Goal: Task Accomplishment & Management: Use online tool/utility

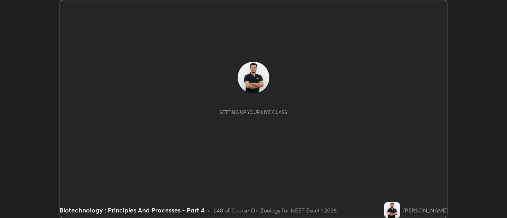
scroll to position [218, 506]
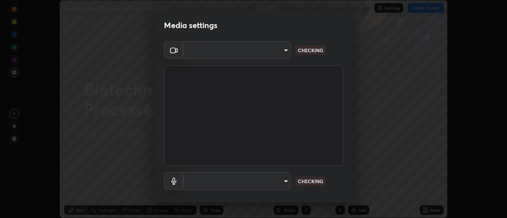
type input "e2aa400b7bb40988937289f1826270d99bb774d75893401bafd8ee5ef144e594"
click at [287, 183] on body "Erase all Biotechnology : Principles And Processes - Part 4 Recording WAS SCHED…" at bounding box center [253, 109] width 507 height 218
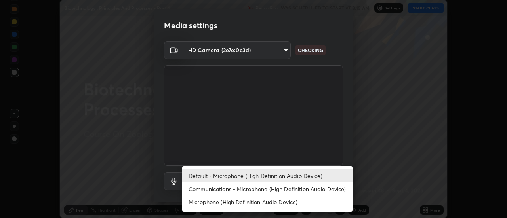
click at [279, 189] on li "Communications - Microphone (High Definition Audio Device)" at bounding box center [267, 188] width 170 height 13
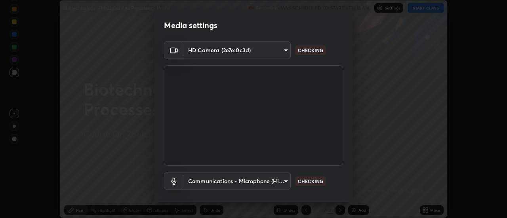
click at [272, 182] on body "Erase all Biotechnology : Principles And Processes - Part 4 Recording WAS SCHED…" at bounding box center [253, 109] width 507 height 218
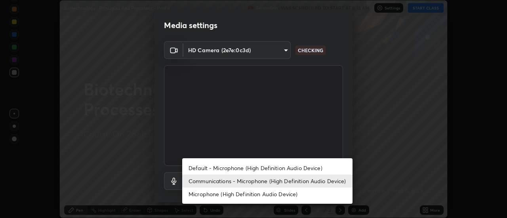
click at [266, 167] on li "Default - Microphone (High Definition Audio Device)" at bounding box center [267, 167] width 170 height 13
type input "default"
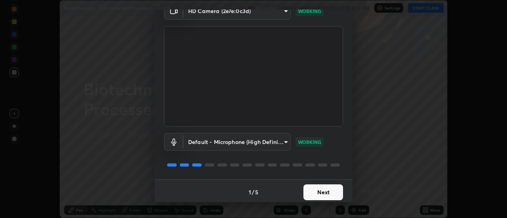
scroll to position [42, 0]
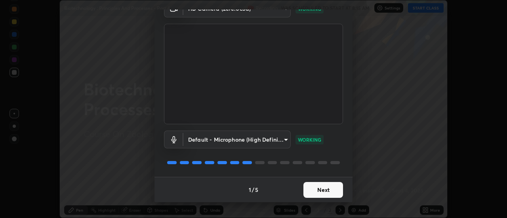
click at [328, 187] on button "Next" at bounding box center [323, 190] width 40 height 16
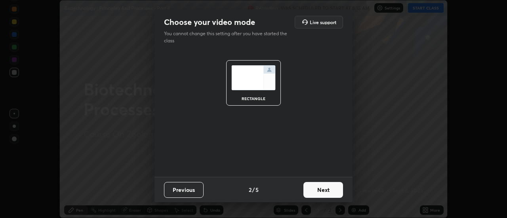
scroll to position [0, 0]
click at [329, 191] on button "Next" at bounding box center [323, 190] width 40 height 16
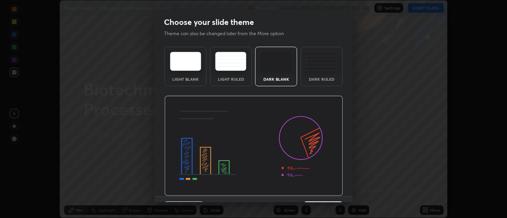
scroll to position [19, 0]
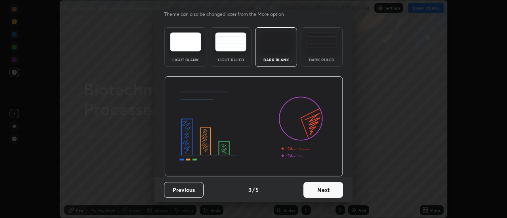
click at [335, 192] on button "Next" at bounding box center [323, 190] width 40 height 16
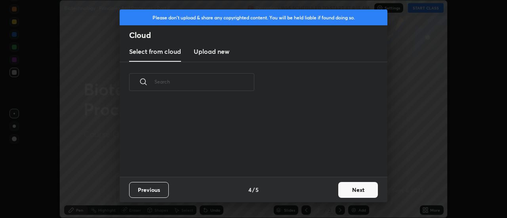
scroll to position [0, 0]
click at [344, 189] on button "Next" at bounding box center [358, 190] width 40 height 16
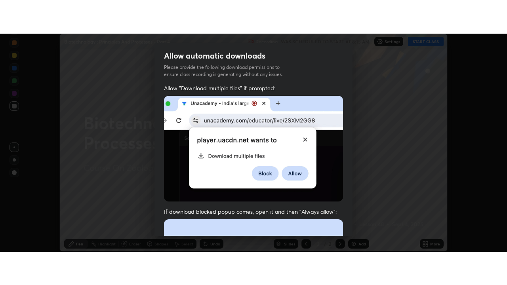
scroll to position [203, 0]
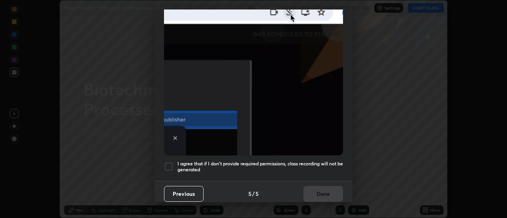
click at [170, 162] on div at bounding box center [168, 166] width 9 height 9
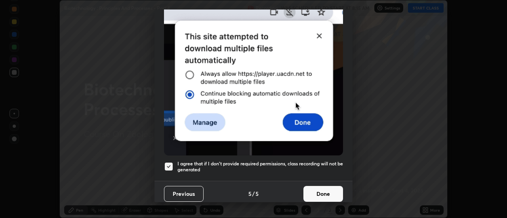
click at [335, 188] on button "Done" at bounding box center [323, 194] width 40 height 16
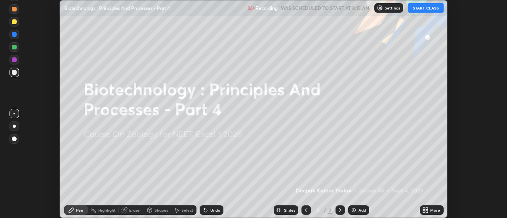
click at [424, 209] on icon at bounding box center [424, 209] width 2 height 2
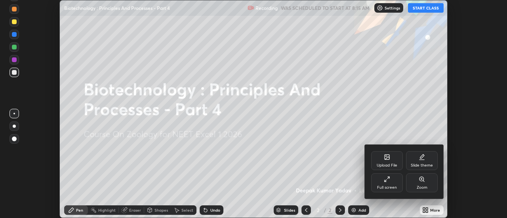
click at [382, 181] on div "Full screen" at bounding box center [387, 182] width 32 height 19
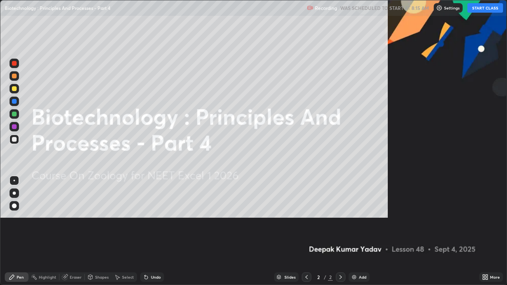
scroll to position [285, 507]
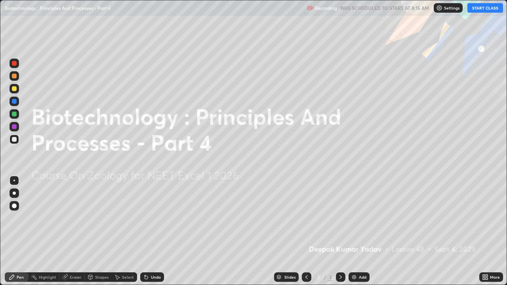
click at [355, 218] on img at bounding box center [354, 277] width 6 height 6
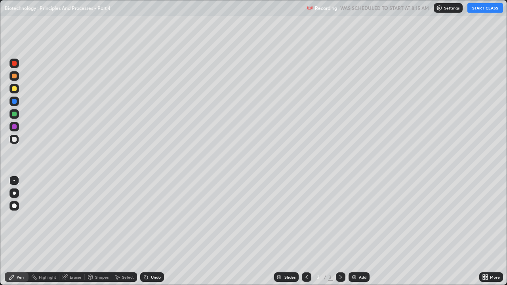
click at [18, 218] on div "Pen" at bounding box center [20, 277] width 7 height 4
click at [17, 205] on div at bounding box center [13, 205] width 9 height 9
click at [13, 78] on div at bounding box center [14, 76] width 5 height 5
click at [476, 9] on button "START CLASS" at bounding box center [485, 7] width 36 height 9
click at [14, 116] on div at bounding box center [14, 114] width 5 height 5
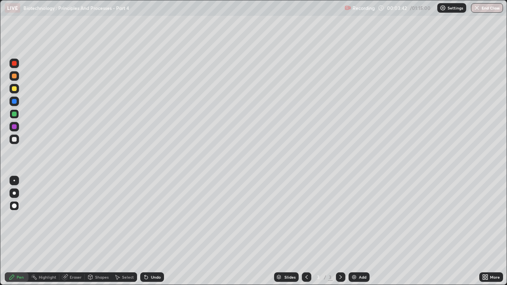
click at [12, 63] on div at bounding box center [14, 63] width 5 height 5
click at [15, 65] on div at bounding box center [14, 63] width 5 height 5
click at [15, 101] on div at bounding box center [14, 101] width 5 height 5
click at [15, 128] on div at bounding box center [14, 126] width 5 height 5
click at [13, 116] on div at bounding box center [14, 114] width 5 height 5
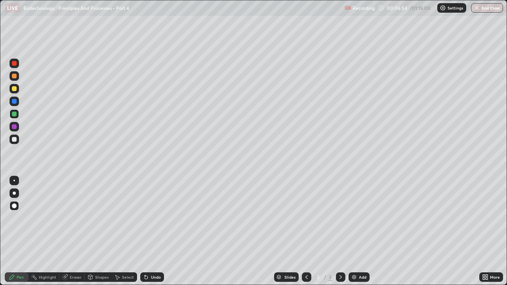
click at [70, 218] on div "Eraser" at bounding box center [76, 277] width 12 height 4
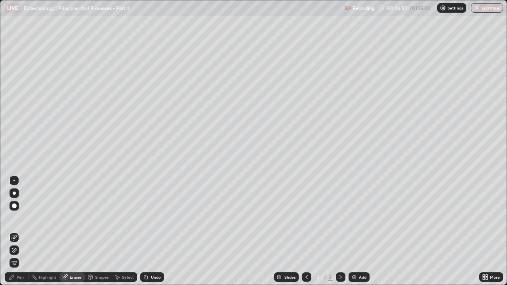
click at [16, 218] on div "Pen" at bounding box center [17, 276] width 24 height 9
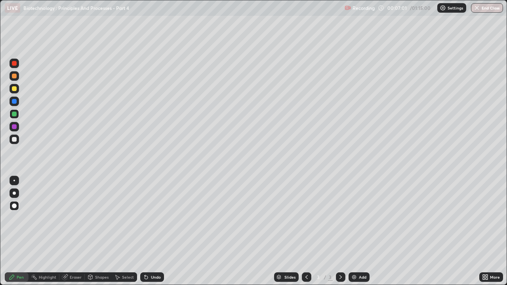
click at [14, 89] on div at bounding box center [14, 88] width 5 height 5
click at [144, 218] on icon at bounding box center [144, 275] width 1 height 1
click at [145, 218] on icon at bounding box center [145, 277] width 3 height 3
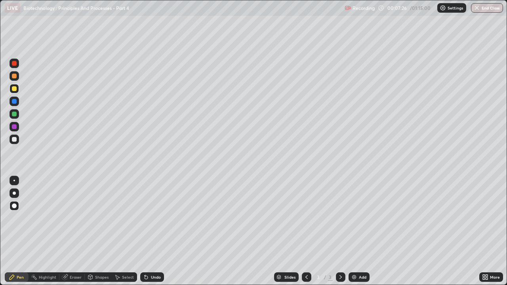
click at [147, 218] on div "Undo" at bounding box center [152, 276] width 24 height 9
click at [352, 218] on img at bounding box center [354, 277] width 6 height 6
click at [49, 218] on div "Highlight" at bounding box center [47, 277] width 17 height 4
click at [15, 218] on icon at bounding box center [14, 250] width 4 height 4
click at [19, 218] on div "Pen" at bounding box center [20, 277] width 7 height 4
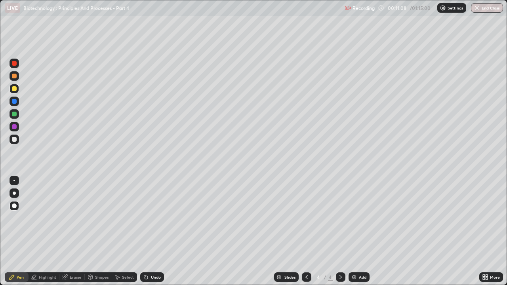
click at [14, 115] on div at bounding box center [14, 114] width 5 height 5
click at [144, 218] on icon at bounding box center [145, 277] width 3 height 3
click at [46, 218] on div "Highlight" at bounding box center [47, 277] width 17 height 4
click at [145, 218] on icon at bounding box center [145, 277] width 3 height 3
click at [14, 65] on div at bounding box center [14, 63] width 5 height 5
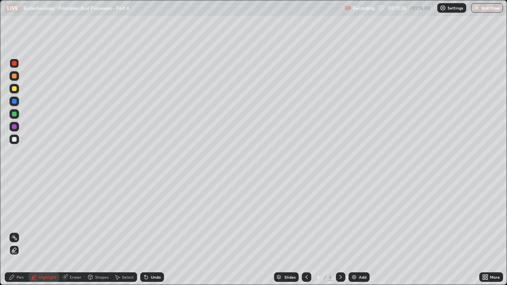
click at [19, 218] on div "Pen" at bounding box center [20, 277] width 7 height 4
click at [17, 89] on div at bounding box center [13, 88] width 9 height 9
click at [144, 218] on icon at bounding box center [145, 277] width 3 height 3
click at [44, 218] on div "Highlight" at bounding box center [47, 277] width 17 height 4
click at [20, 218] on div "Pen" at bounding box center [20, 277] width 7 height 4
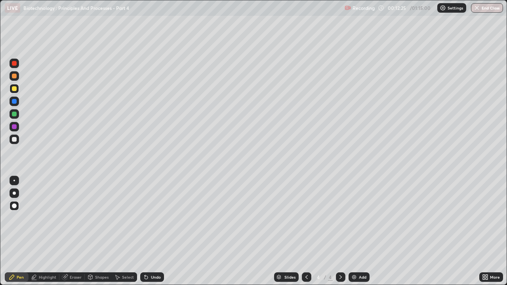
click at [149, 218] on div "Undo" at bounding box center [152, 276] width 24 height 9
click at [353, 218] on img at bounding box center [354, 277] width 6 height 6
click at [17, 115] on div at bounding box center [13, 113] width 9 height 9
click at [12, 90] on div at bounding box center [14, 88] width 5 height 5
click at [14, 115] on div at bounding box center [14, 114] width 5 height 5
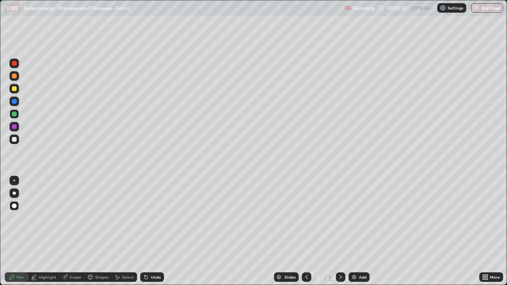
click at [15, 89] on div at bounding box center [14, 88] width 5 height 5
click at [14, 76] on div at bounding box center [14, 76] width 5 height 5
click at [16, 113] on div at bounding box center [14, 114] width 5 height 5
click at [13, 123] on div at bounding box center [13, 126] width 9 height 9
click at [18, 129] on div at bounding box center [13, 126] width 9 height 9
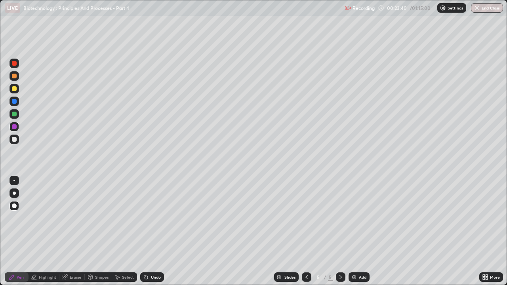
click at [15, 141] on div at bounding box center [14, 139] width 5 height 5
click at [353, 218] on img at bounding box center [354, 277] width 6 height 6
click at [15, 63] on div at bounding box center [14, 63] width 5 height 5
click at [13, 90] on div at bounding box center [14, 88] width 5 height 5
click at [11, 89] on div at bounding box center [13, 88] width 9 height 9
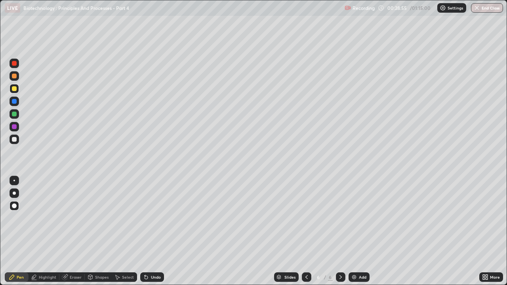
click at [13, 88] on div at bounding box center [14, 88] width 5 height 5
click at [15, 114] on div at bounding box center [14, 114] width 5 height 5
click at [14, 64] on div at bounding box center [14, 63] width 5 height 5
click at [453, 218] on div "Slides 6 / 6 Add" at bounding box center [321, 277] width 315 height 16
click at [442, 218] on div "Slides 6 / 6 Add" at bounding box center [321, 277] width 315 height 16
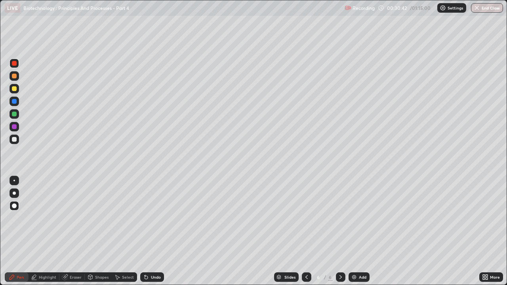
click at [14, 103] on div at bounding box center [14, 101] width 5 height 5
click at [15, 77] on div at bounding box center [14, 76] width 5 height 5
click at [144, 218] on icon at bounding box center [145, 277] width 3 height 3
click at [13, 87] on div at bounding box center [14, 88] width 5 height 5
click at [13, 99] on div at bounding box center [14, 101] width 5 height 5
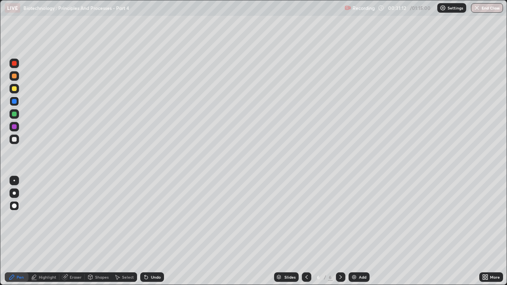
click at [13, 64] on div at bounding box center [14, 63] width 5 height 5
click at [15, 139] on div at bounding box center [14, 139] width 5 height 5
click at [15, 127] on div at bounding box center [14, 126] width 5 height 5
click at [13, 89] on div at bounding box center [14, 88] width 5 height 5
click at [15, 128] on div at bounding box center [14, 126] width 5 height 5
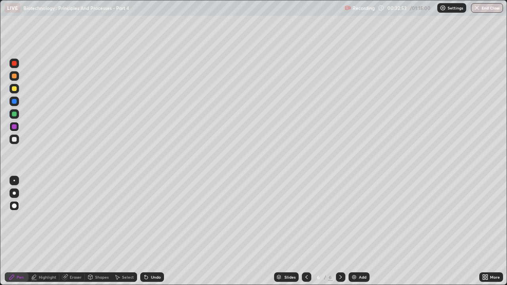
click at [15, 77] on div at bounding box center [14, 76] width 5 height 5
click at [15, 127] on div at bounding box center [14, 126] width 5 height 5
click at [15, 116] on div at bounding box center [14, 114] width 5 height 5
click at [13, 75] on div at bounding box center [14, 76] width 5 height 5
click at [14, 63] on div at bounding box center [14, 63] width 5 height 5
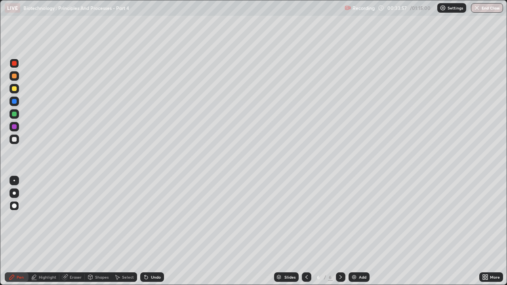
click at [13, 114] on div at bounding box center [14, 114] width 5 height 5
click at [15, 65] on div at bounding box center [14, 63] width 5 height 5
click at [18, 125] on div at bounding box center [13, 126] width 9 height 9
click at [18, 65] on div at bounding box center [13, 63] width 9 height 9
click at [70, 218] on div "Eraser" at bounding box center [76, 277] width 12 height 4
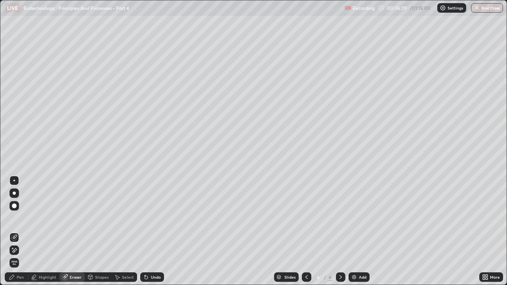
click at [20, 218] on div "Pen" at bounding box center [20, 277] width 7 height 4
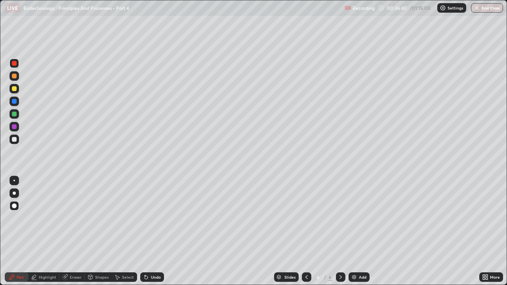
click at [17, 127] on div at bounding box center [13, 126] width 9 height 9
click at [15, 63] on div at bounding box center [14, 63] width 5 height 5
click at [15, 115] on div at bounding box center [14, 114] width 5 height 5
click at [13, 67] on div at bounding box center [13, 63] width 9 height 9
click at [14, 102] on div at bounding box center [14, 101] width 5 height 5
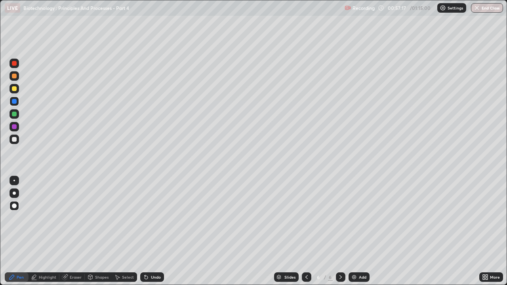
click at [482, 8] on button "End Class" at bounding box center [487, 7] width 32 height 9
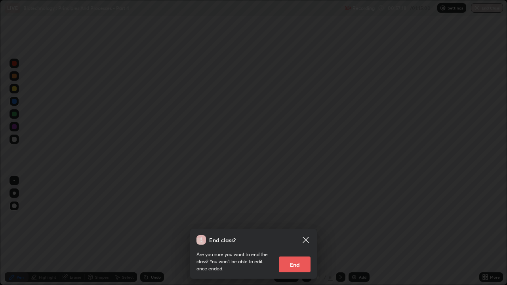
click at [290, 218] on button "End" at bounding box center [295, 264] width 32 height 16
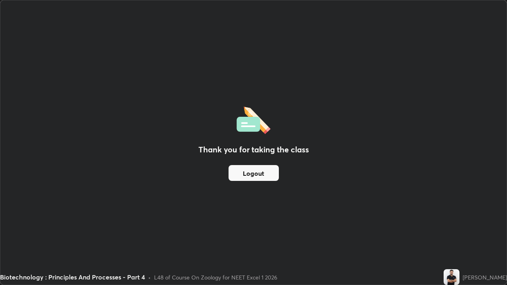
click at [244, 175] on button "Logout" at bounding box center [253, 173] width 50 height 16
